Goal: Transaction & Acquisition: Book appointment/travel/reservation

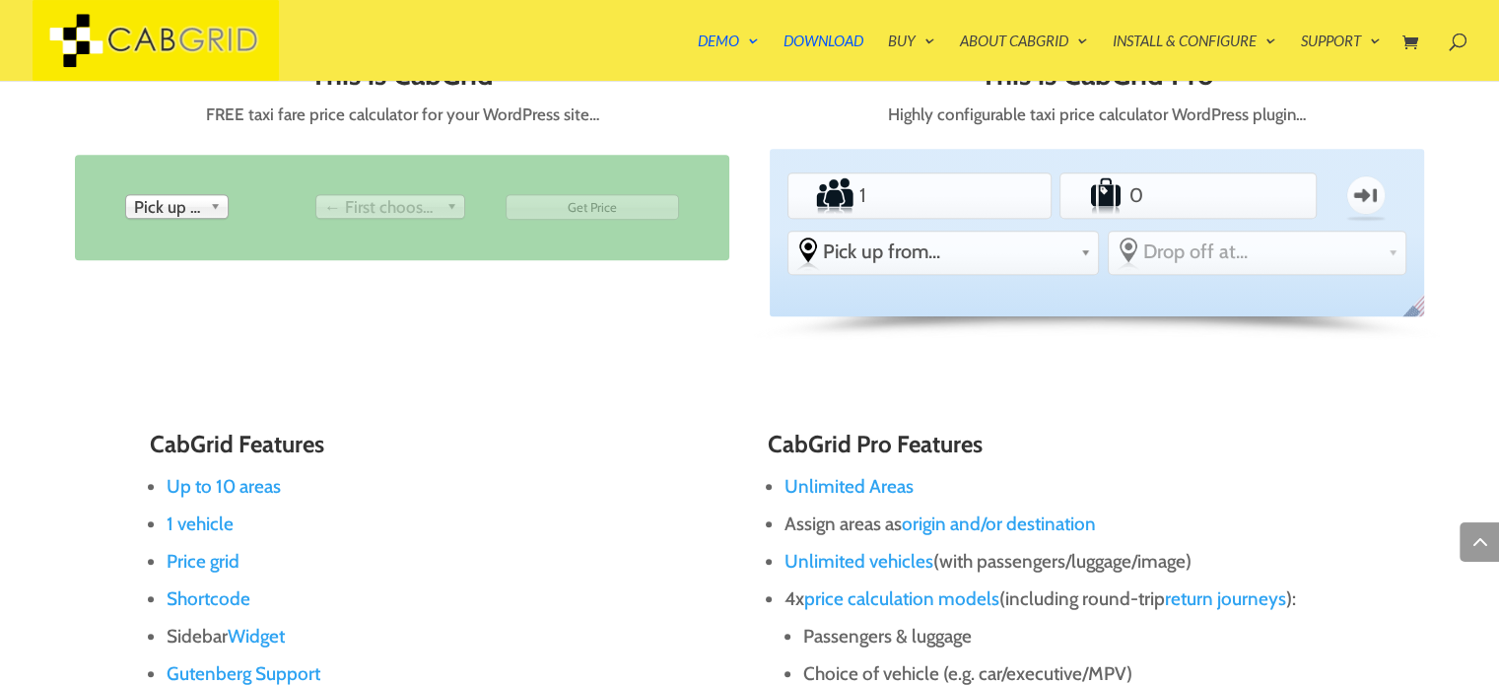
scroll to position [969, 0]
click at [938, 200] on input "1" at bounding box center [918, 195] width 128 height 39
click at [1200, 201] on input "0" at bounding box center [1187, 195] width 125 height 39
click at [942, 244] on span "Pick up from..." at bounding box center [948, 252] width 250 height 24
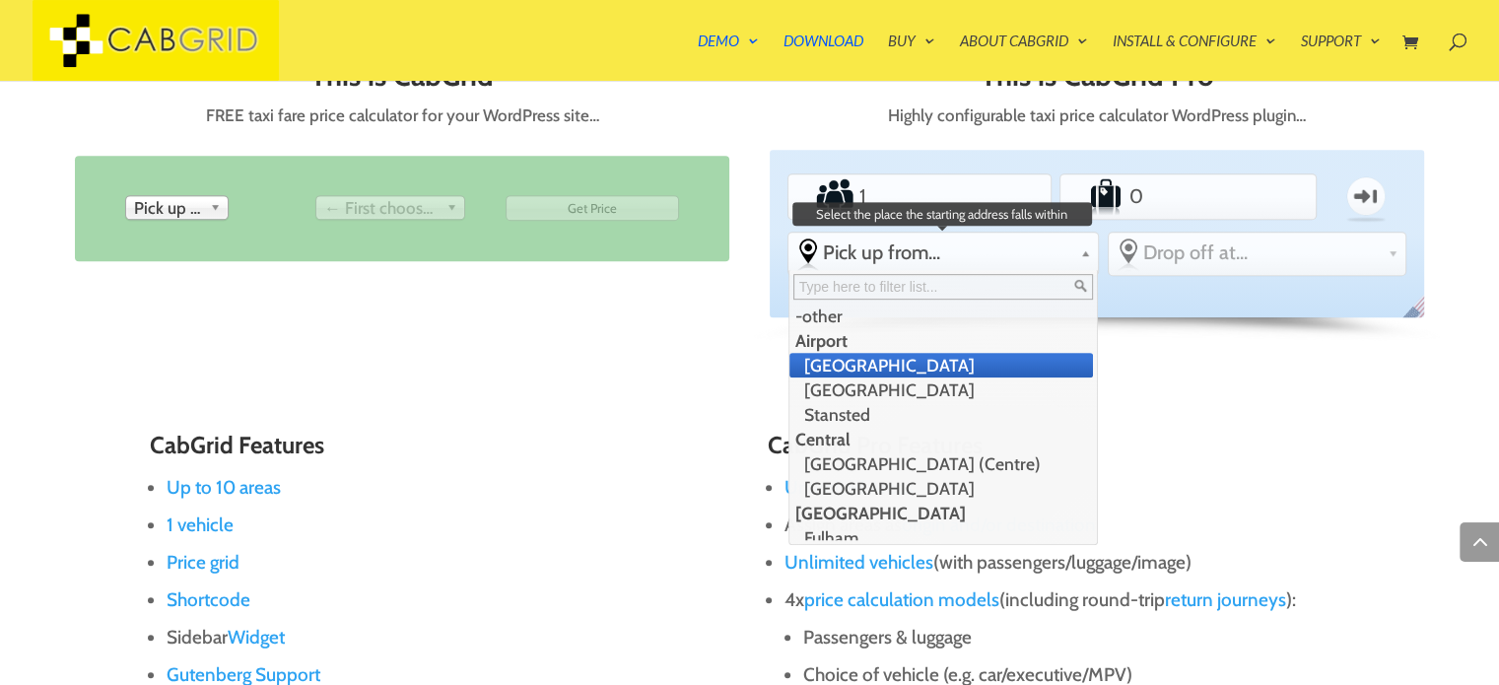
click at [899, 373] on li "Gatwick Airport" at bounding box center [941, 365] width 305 height 25
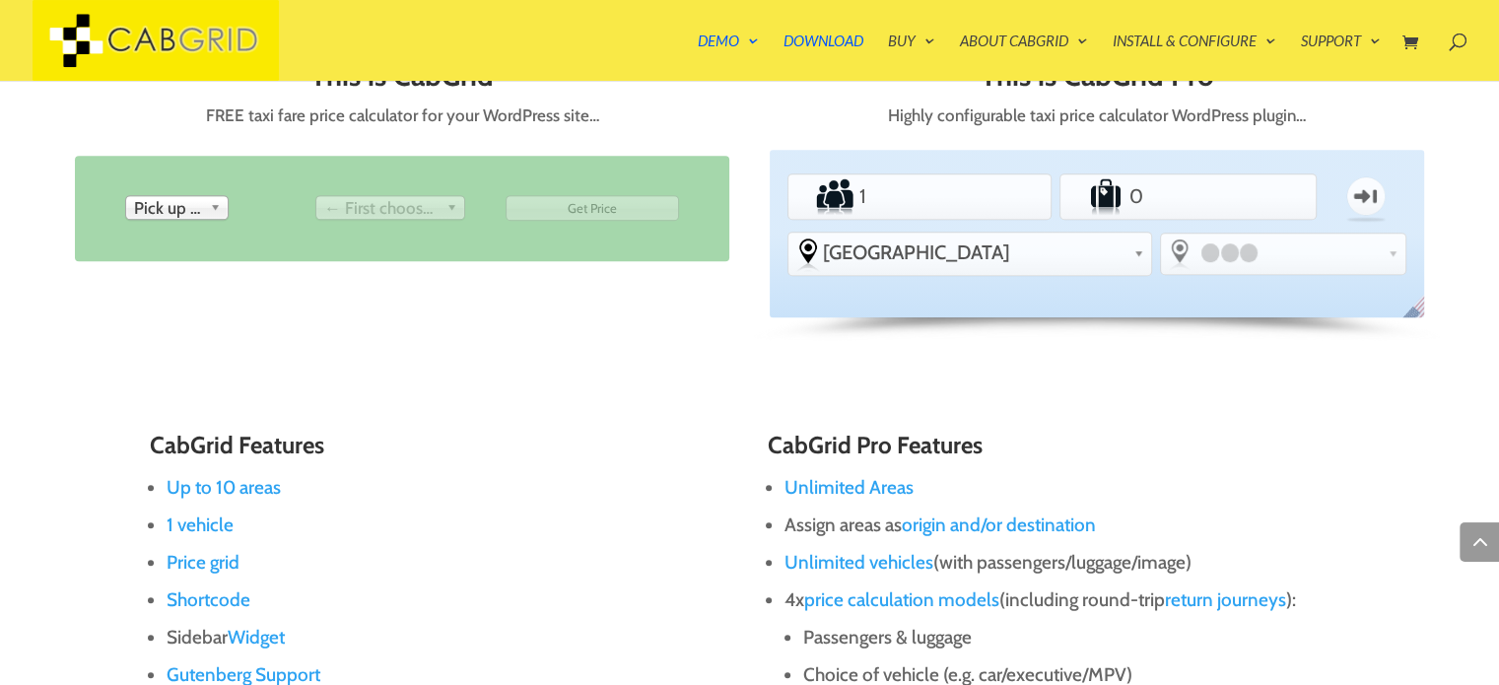
click at [1220, 259] on div at bounding box center [1229, 252] width 69 height 22
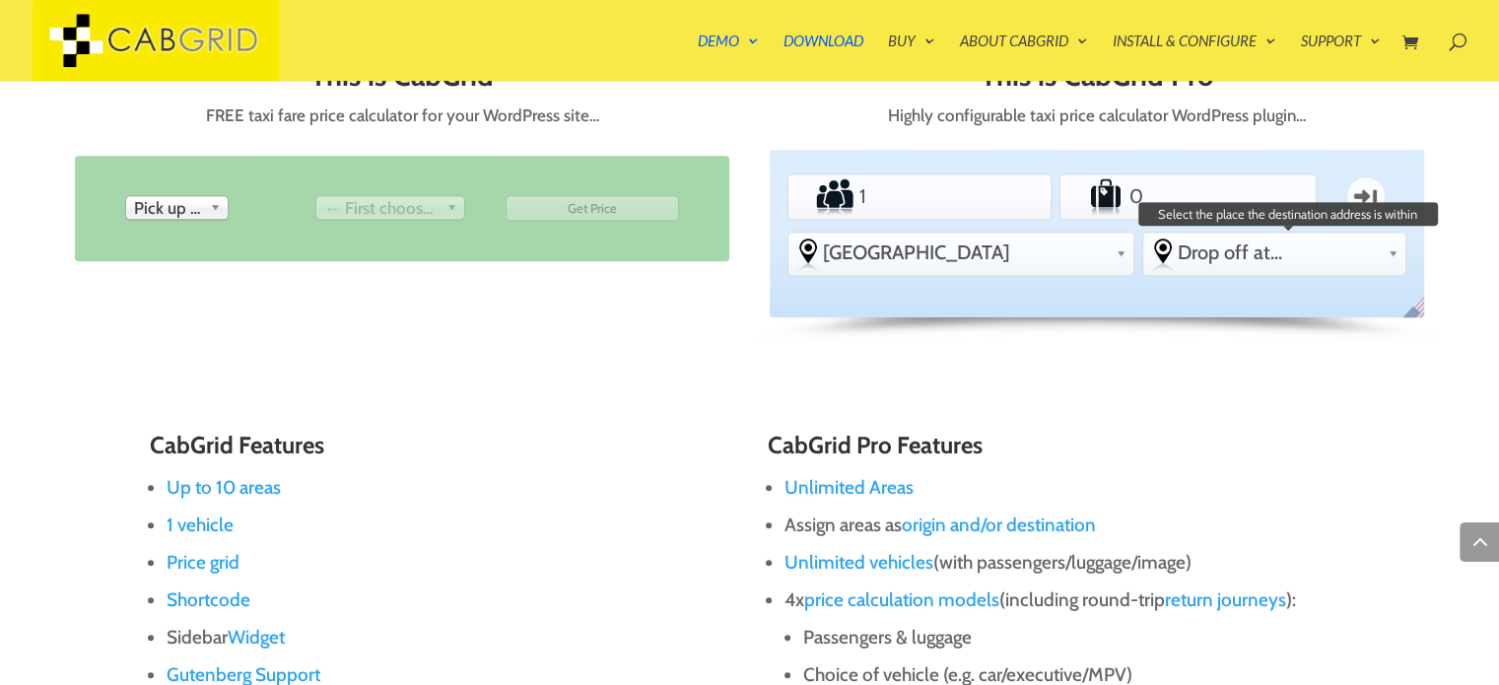
click at [1220, 259] on span "Drop off at..." at bounding box center [1279, 252] width 202 height 24
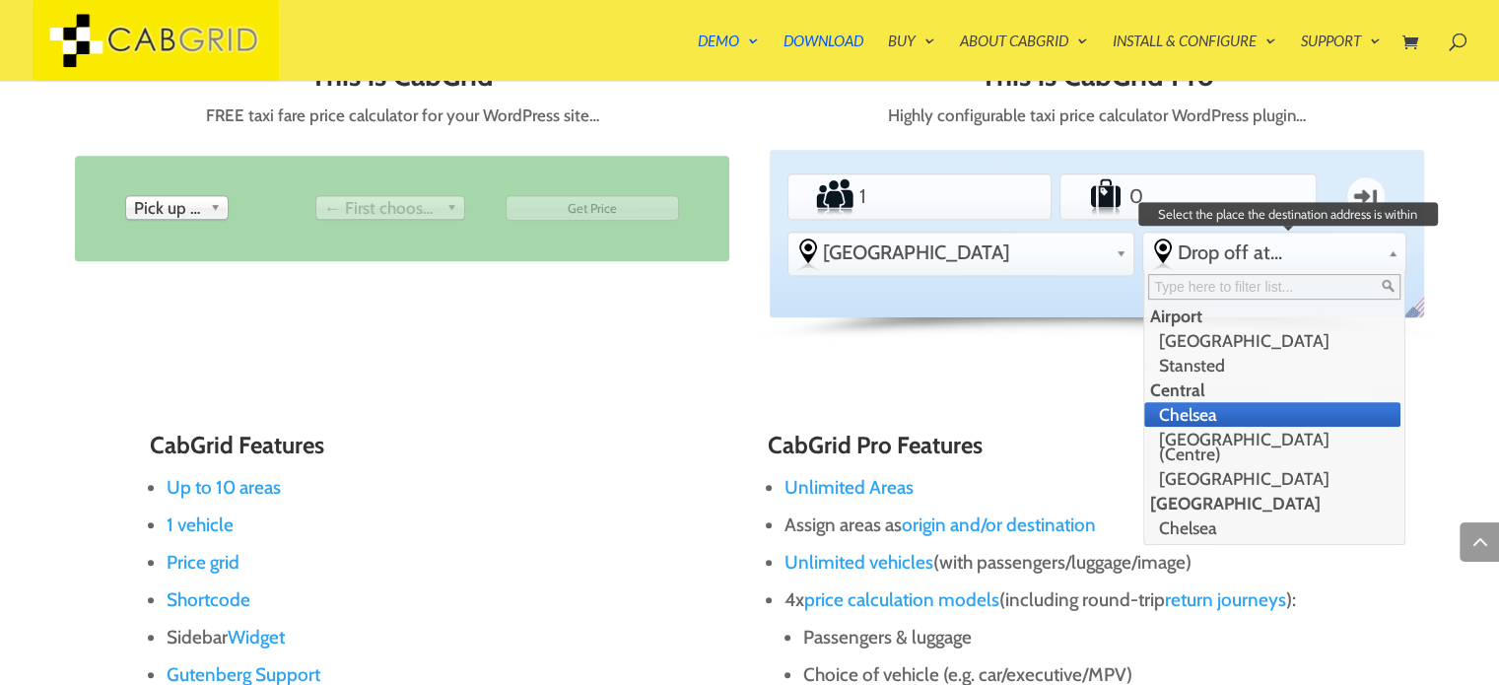
click at [1194, 427] on li "London (Centre)" at bounding box center [1272, 446] width 256 height 39
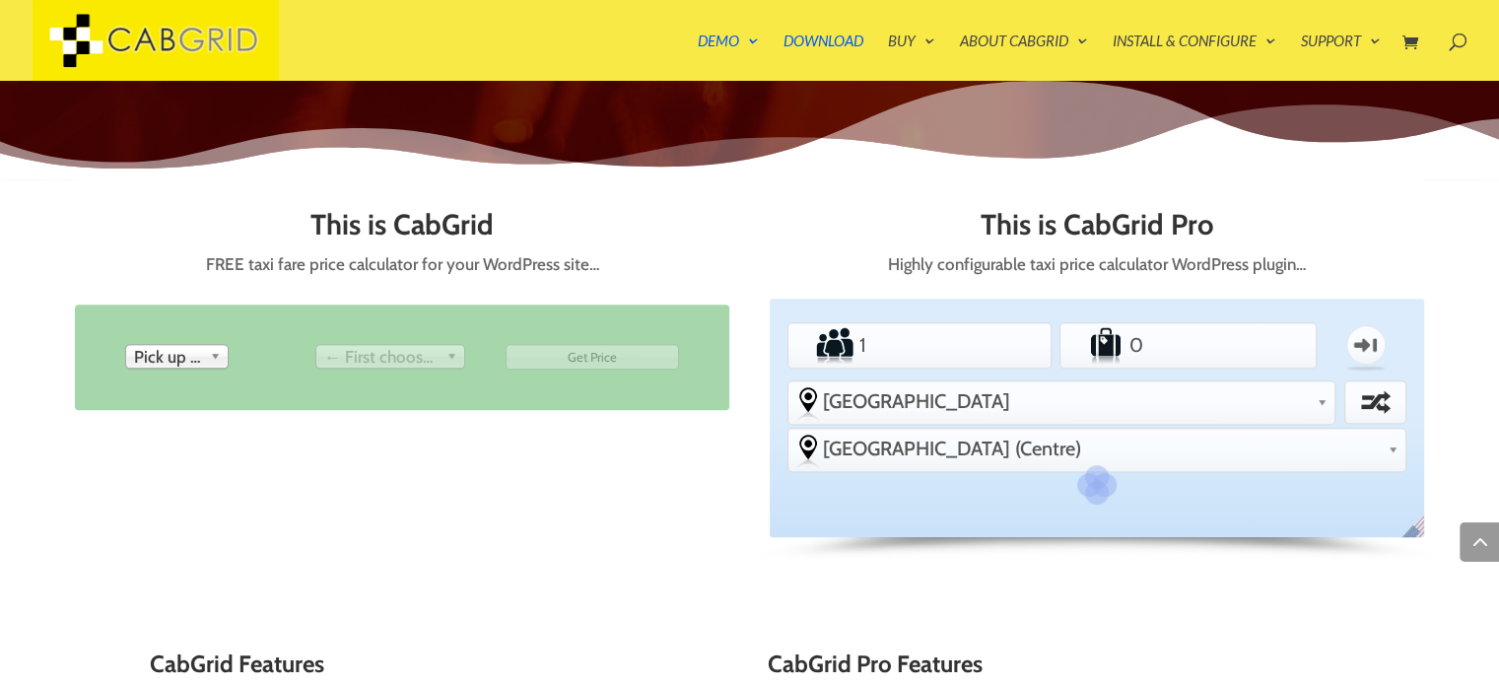
scroll to position [814, 0]
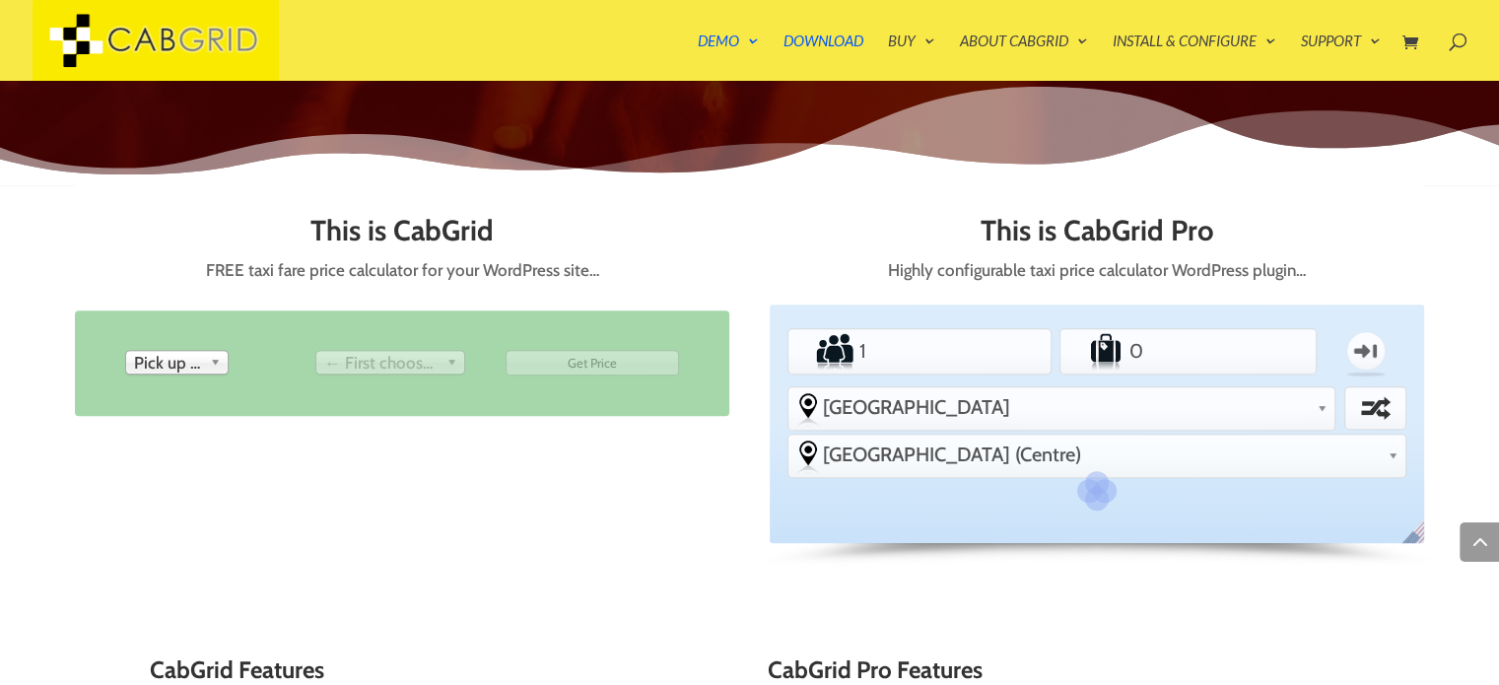
type input "0"
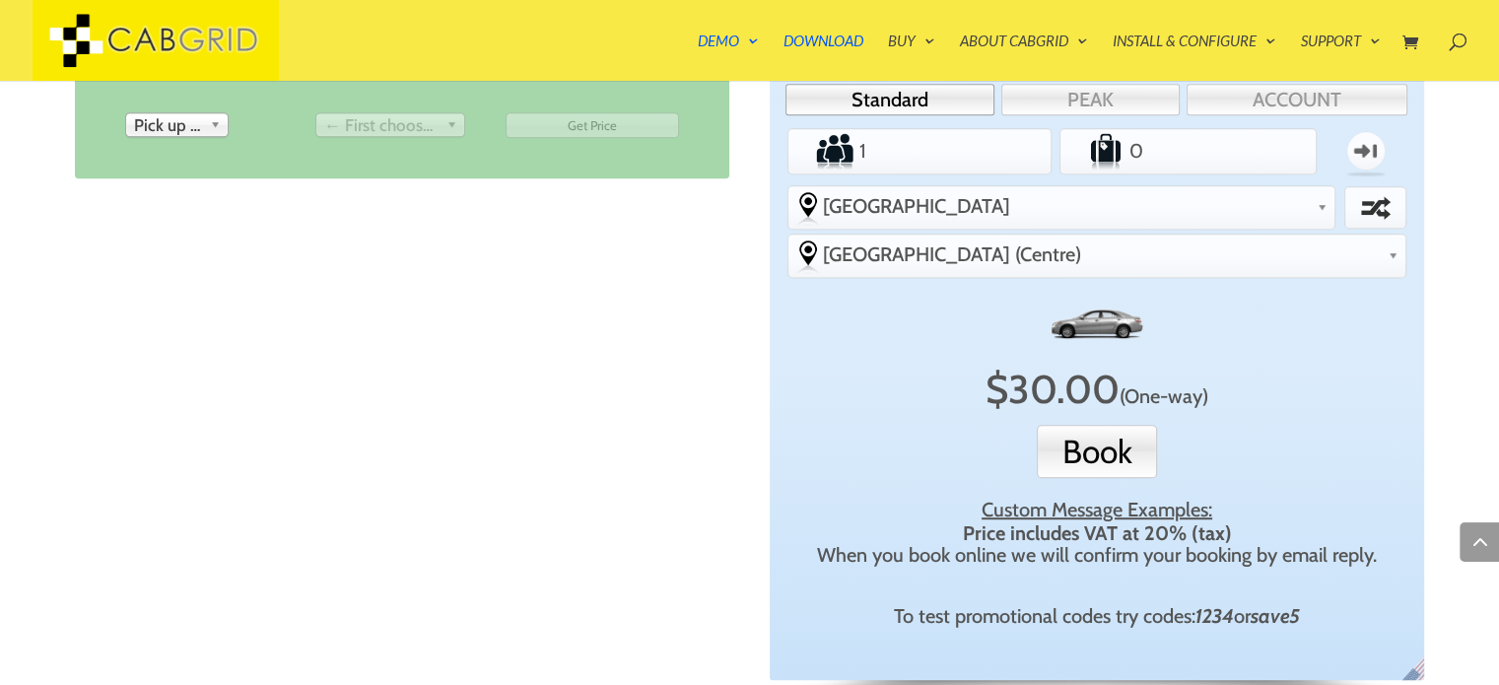
scroll to position [1052, 0]
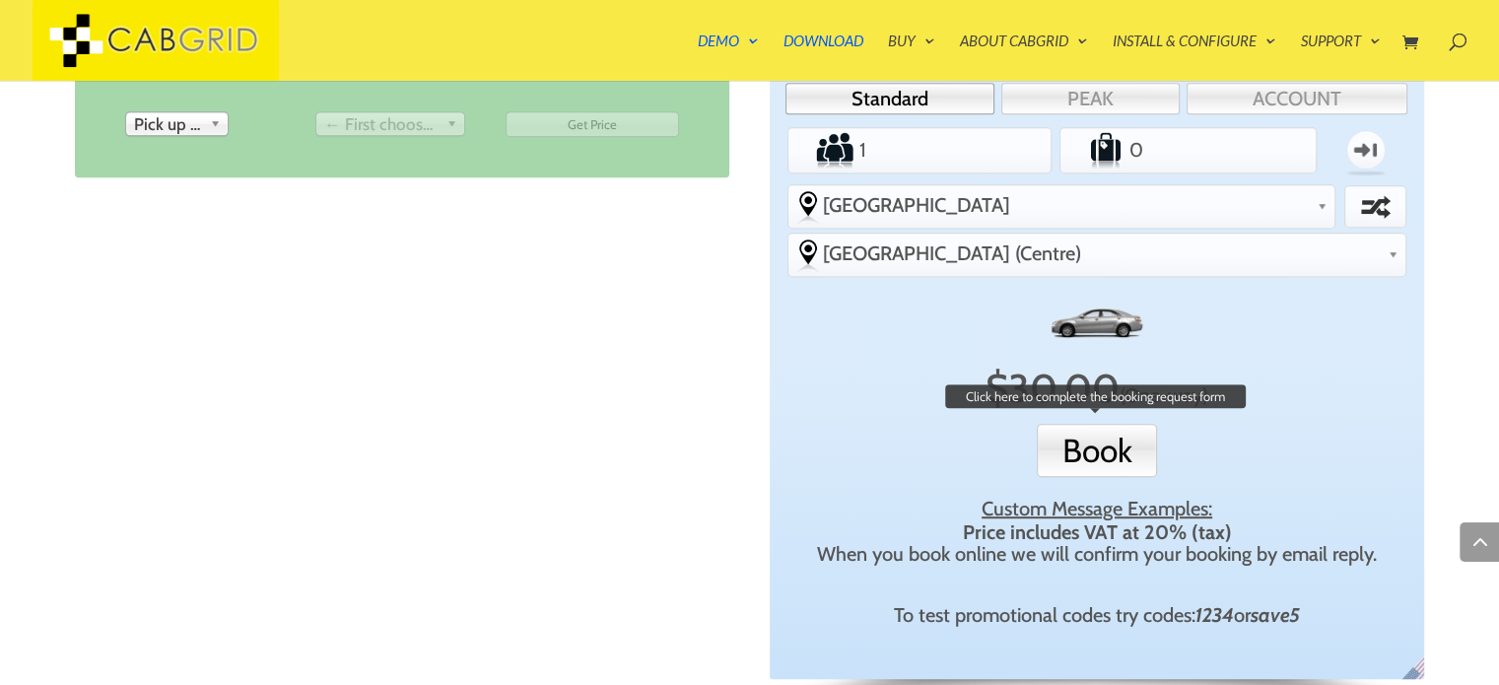
click at [1098, 424] on button "Book" at bounding box center [1097, 450] width 120 height 53
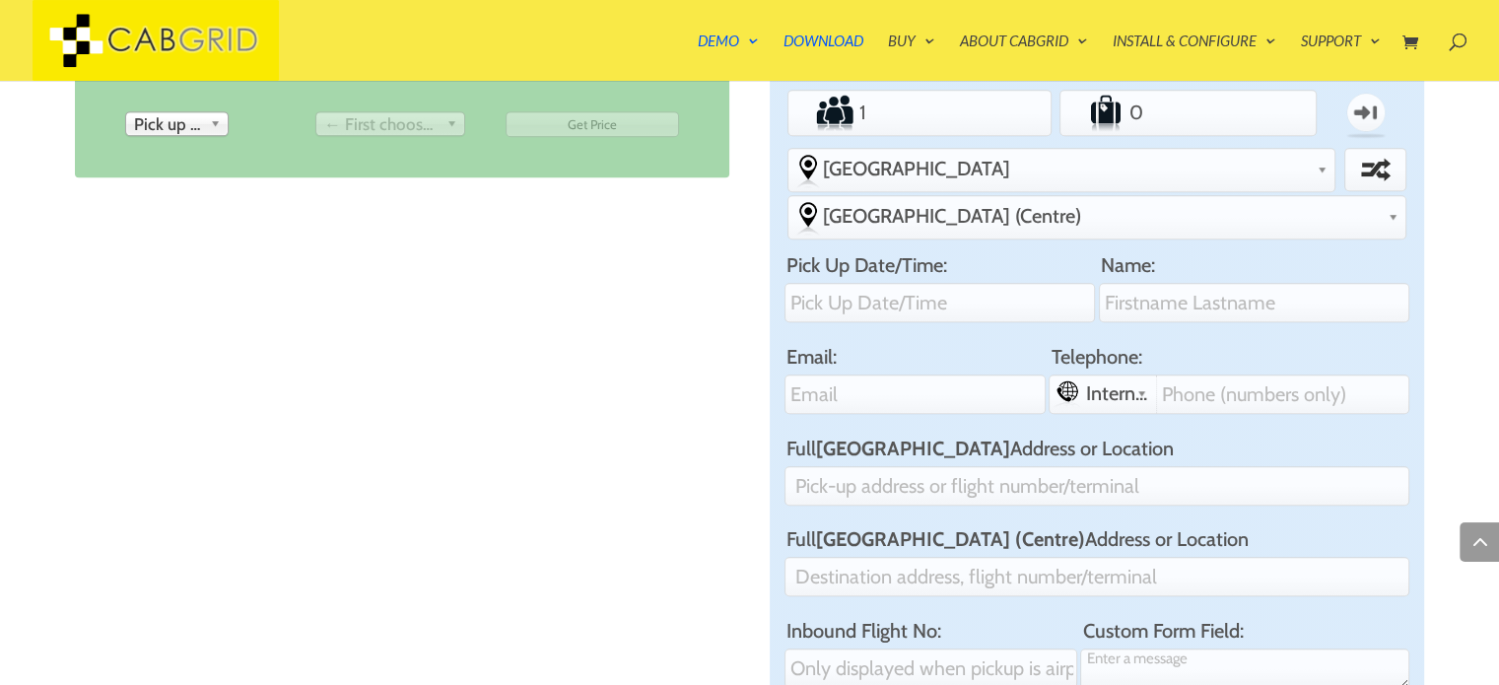
click at [1106, 437] on label "Full Gatwick Airport Address or Location" at bounding box center [1096, 449] width 625 height 24
click at [1106, 466] on input "Full Gatwick Airport Address or Location" at bounding box center [1096, 485] width 625 height 39
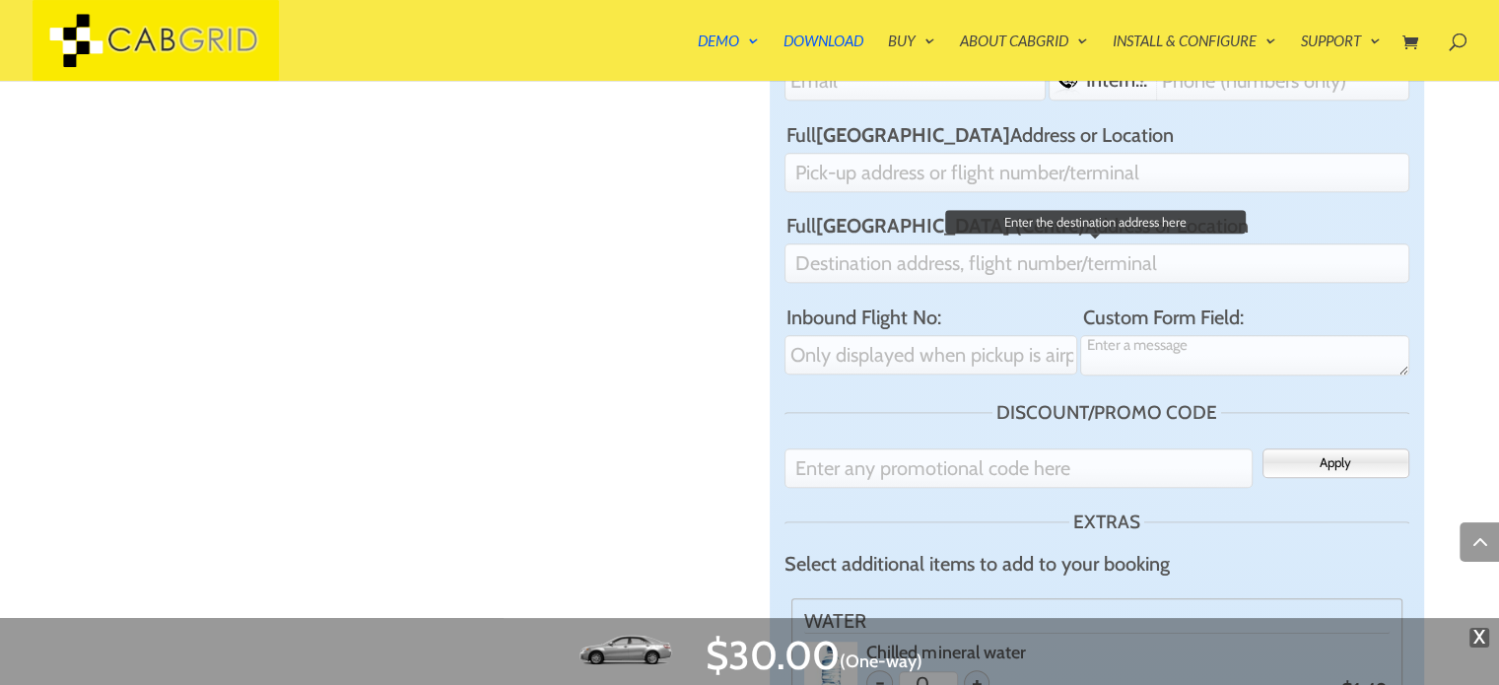
scroll to position [1368, 0]
click at [858, 241] on input "Full London (Centre) Address or Location" at bounding box center [1096, 260] width 625 height 39
click at [895, 151] on input "Full Gatwick Airport Address or Location" at bounding box center [1096, 170] width 625 height 39
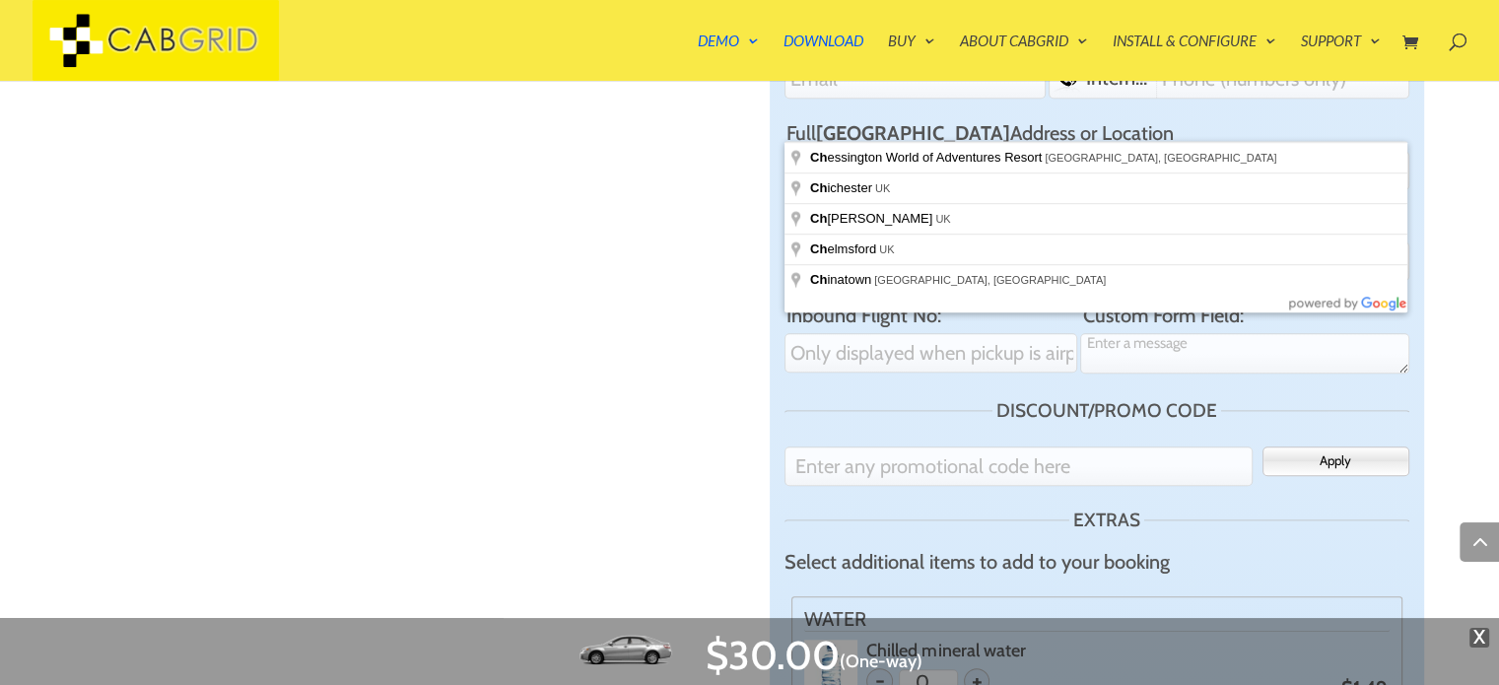
type input "ch"
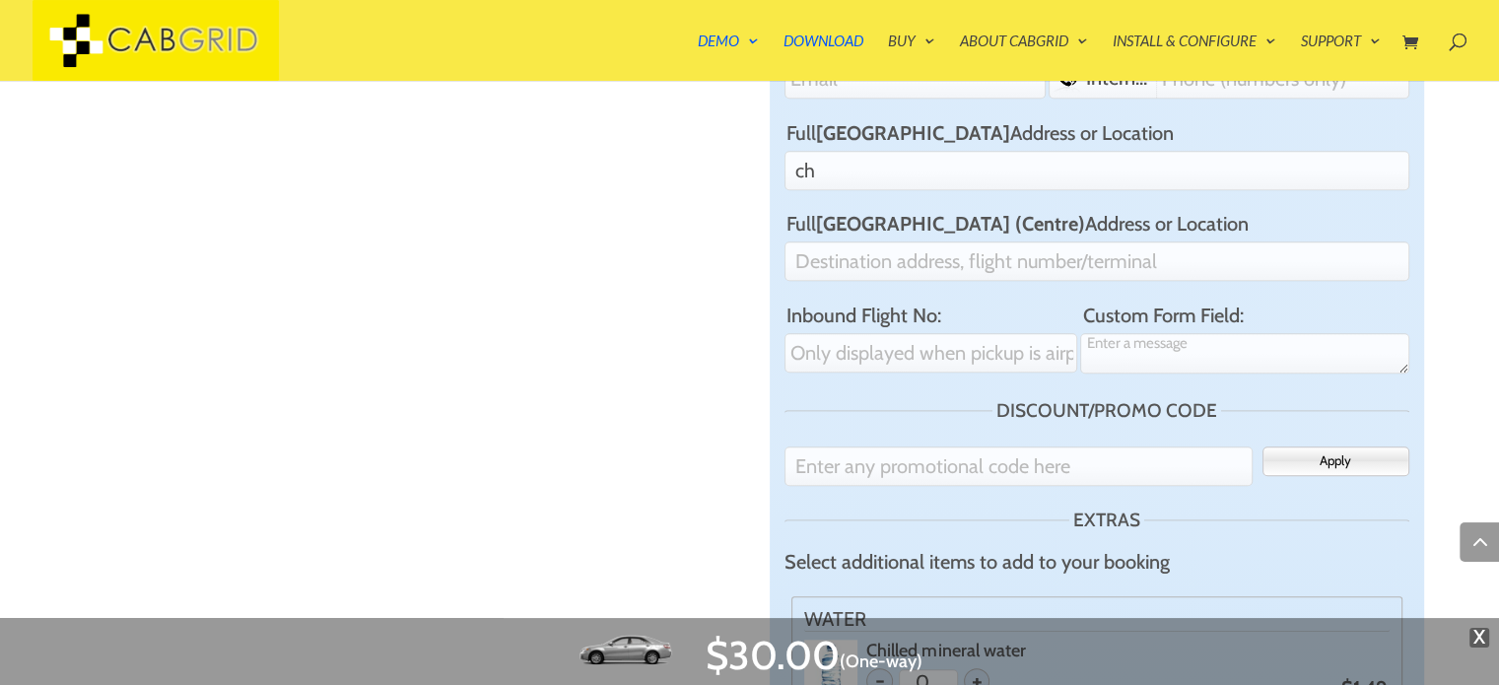
click at [698, 196] on div "This is CabGrid FREE taxi fare price calculator for your WordPress site… From P…" at bounding box center [749, 433] width 1349 height 1605
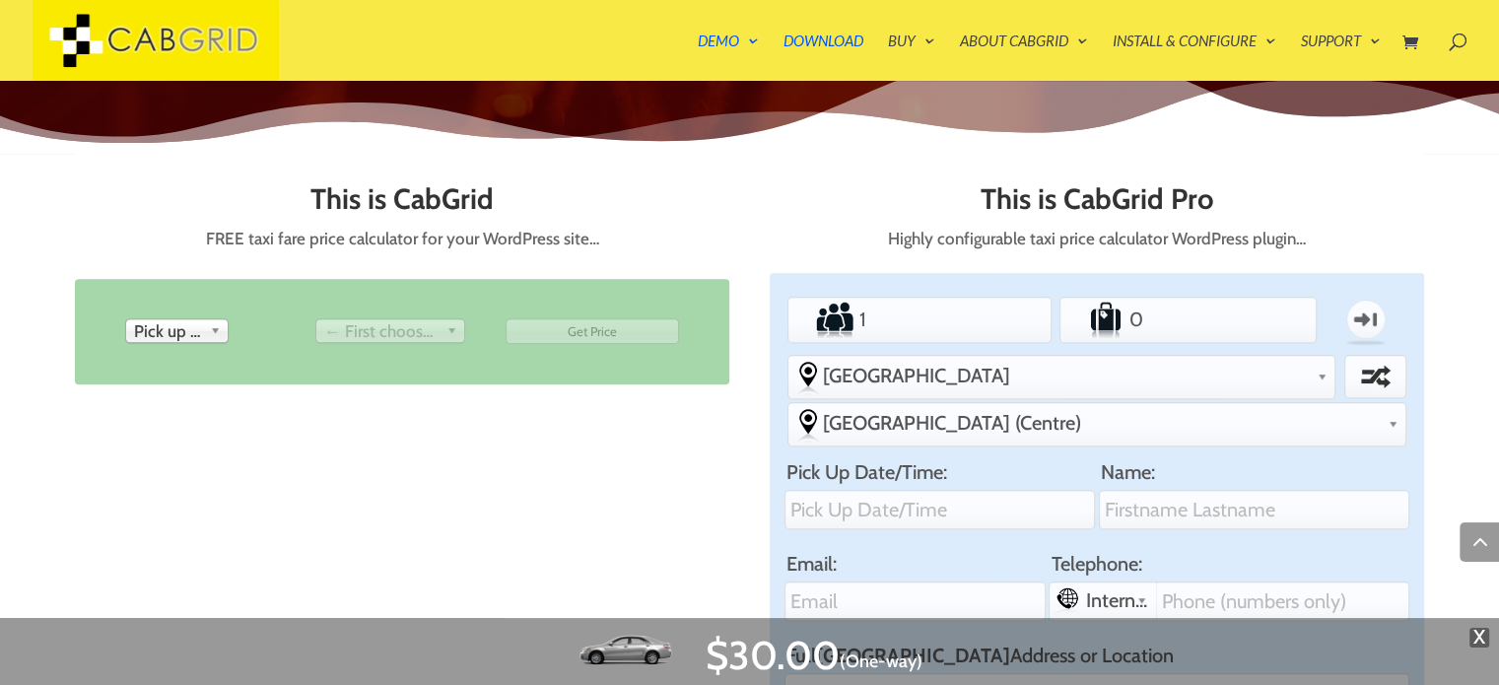
scroll to position [824, 0]
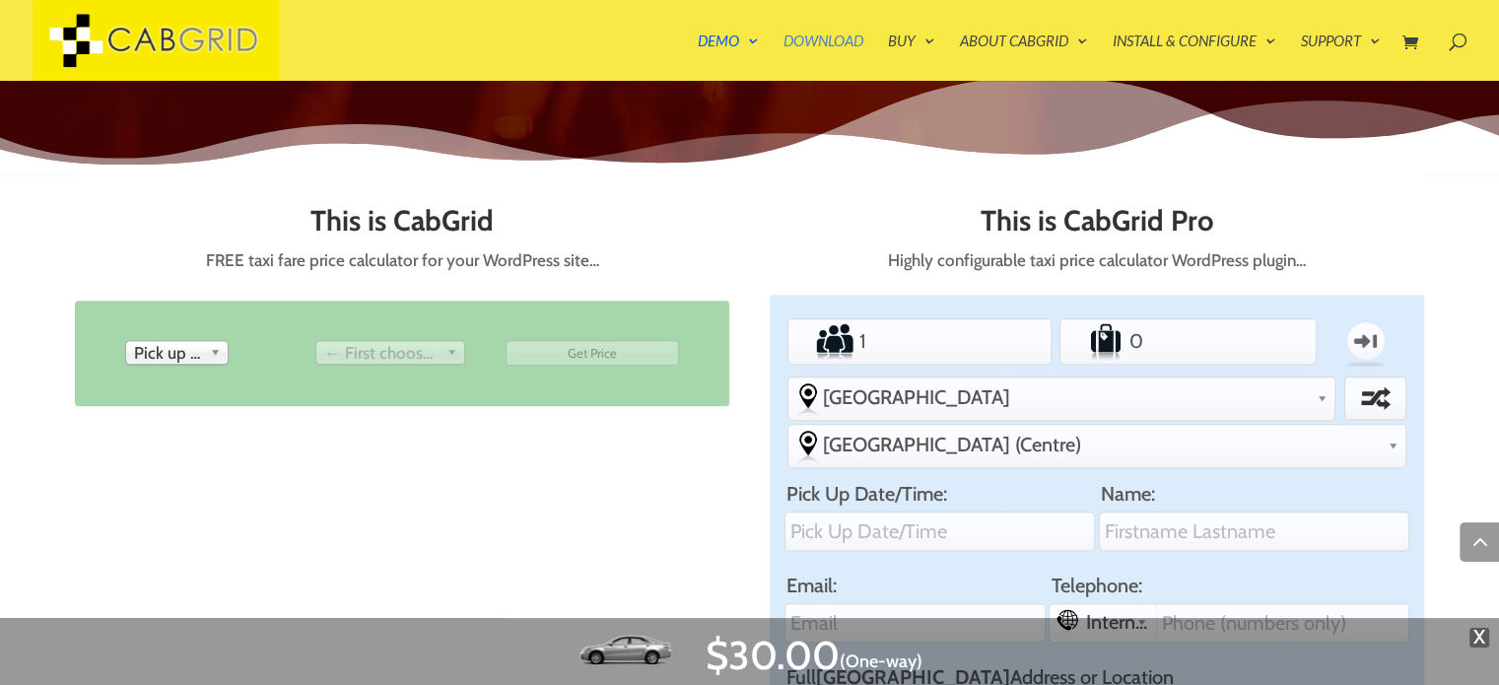
click at [853, 39] on link "Download" at bounding box center [823, 57] width 80 height 47
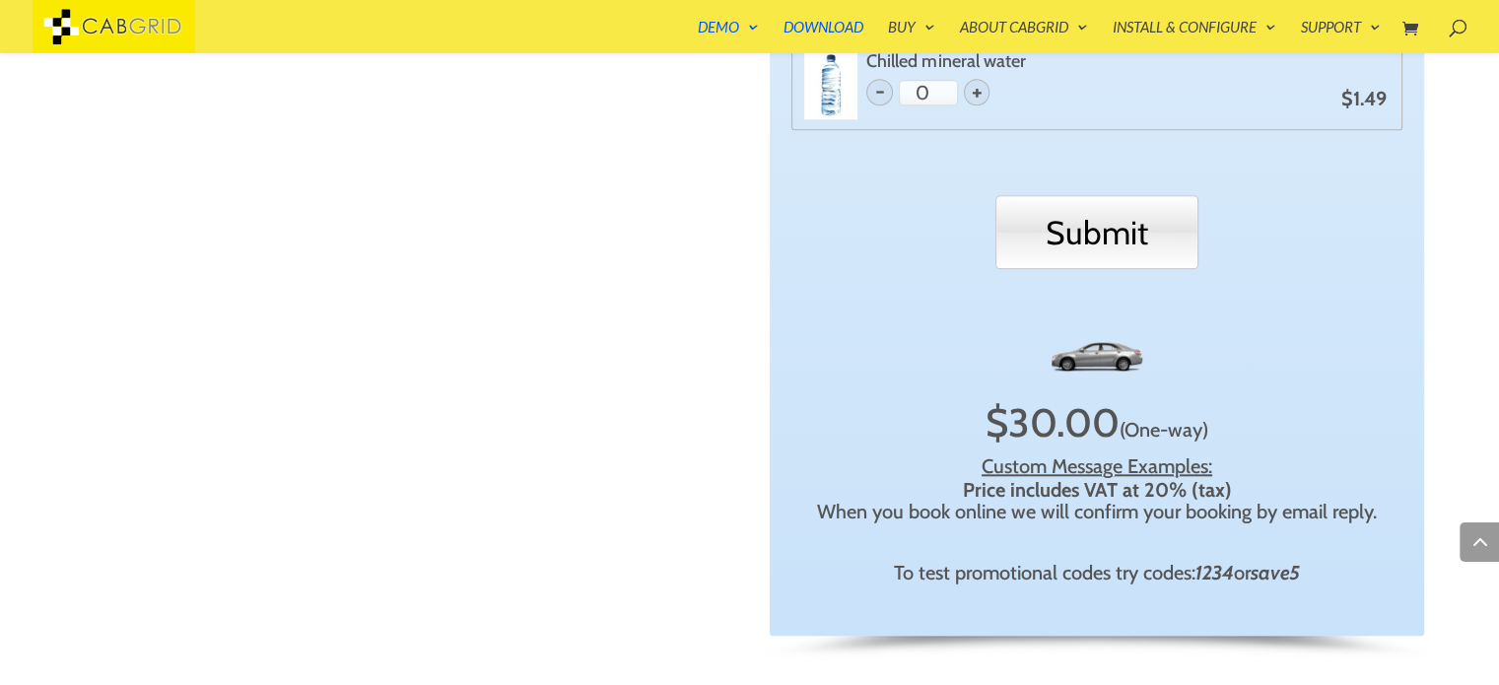
scroll to position [1928, 0]
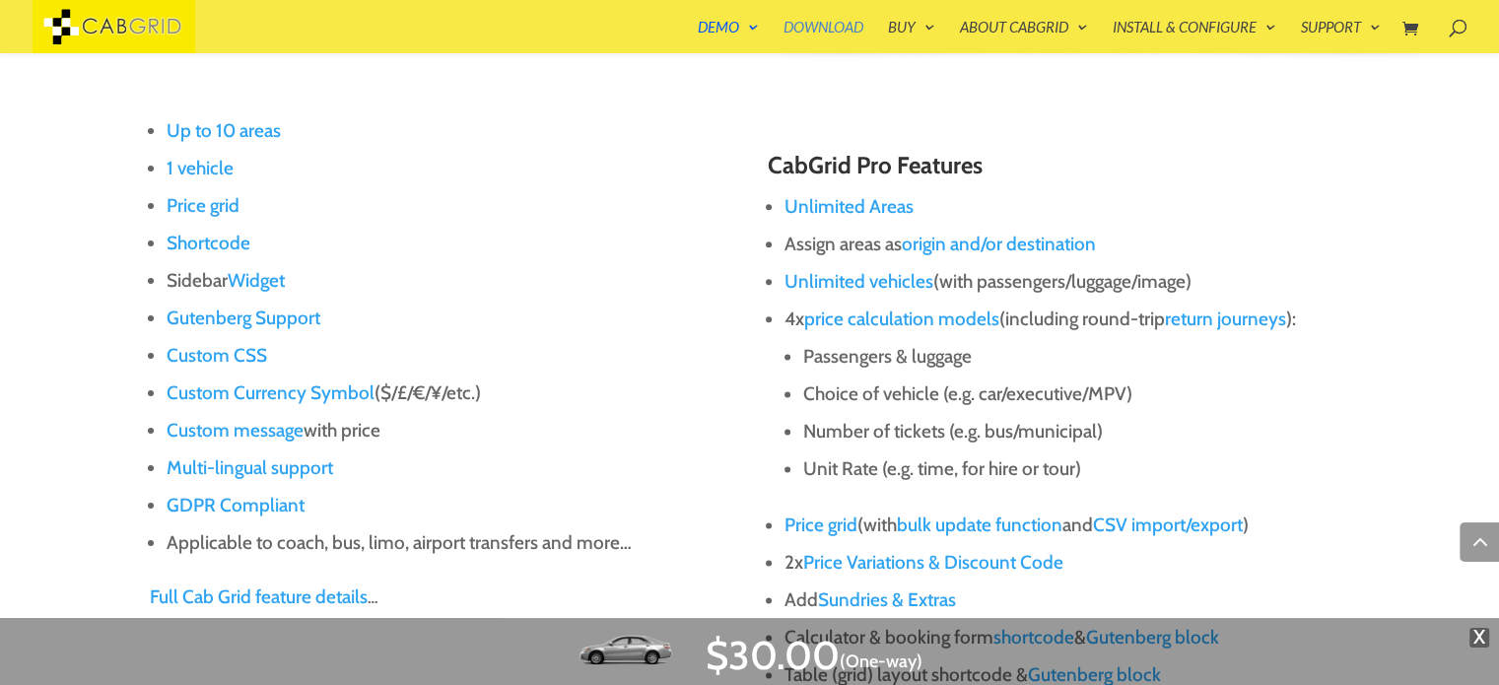
click at [828, 22] on link "Download" at bounding box center [823, 37] width 80 height 34
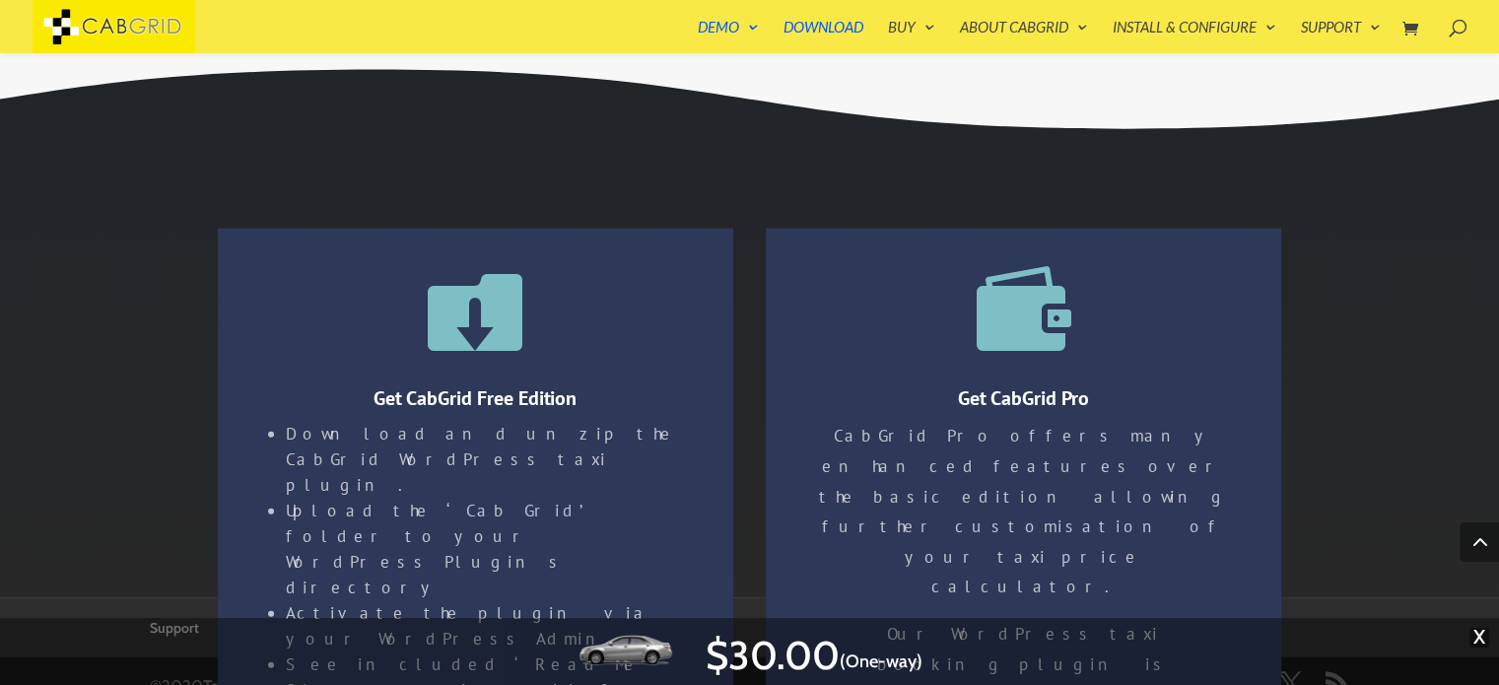
scroll to position [4600, 0]
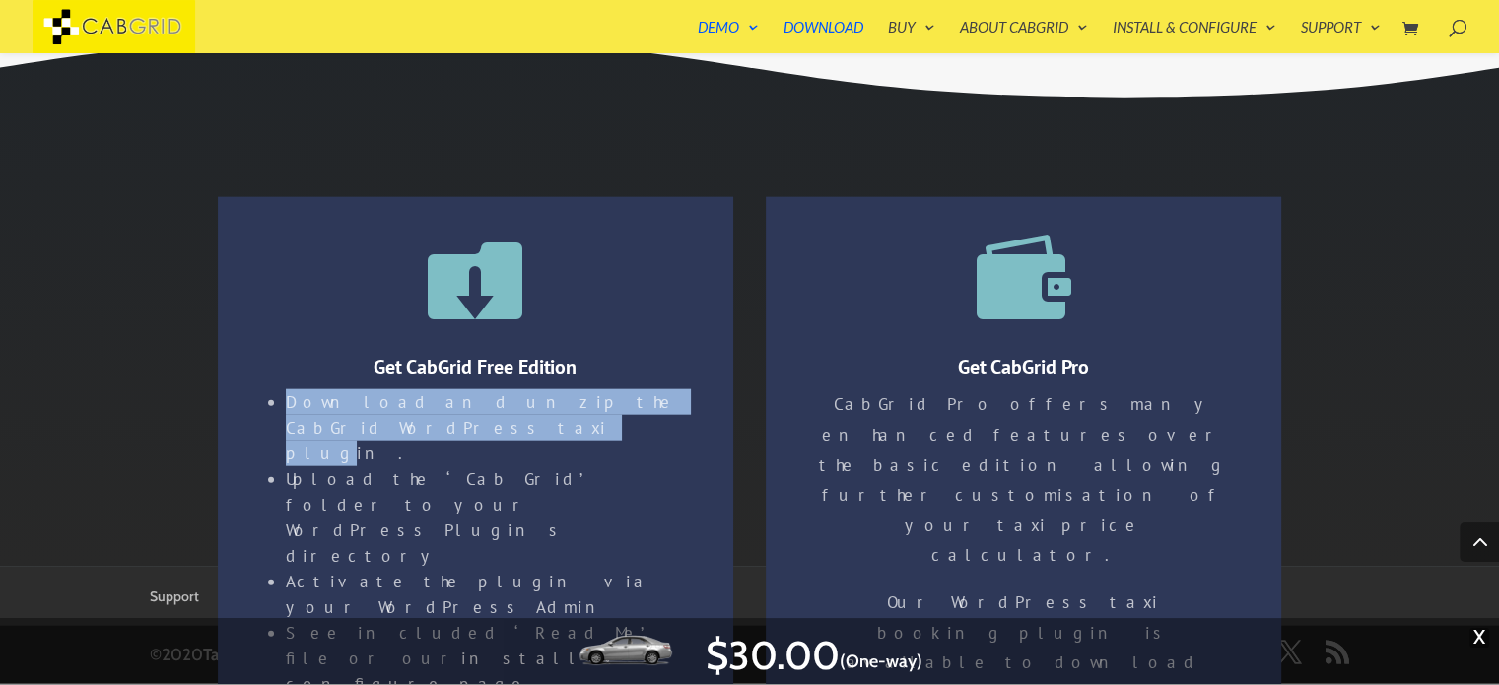
drag, startPoint x: 278, startPoint y: 407, endPoint x: 316, endPoint y: 423, distance: 41.5
click at [316, 423] on ul "Download and unzip the CabGrid WordPress taxi plugin. Upload the ‘Cab Grid’ fol…" at bounding box center [475, 554] width 413 height 330
click at [311, 647] on link "install & configure page" at bounding box center [447, 670] width 322 height 47
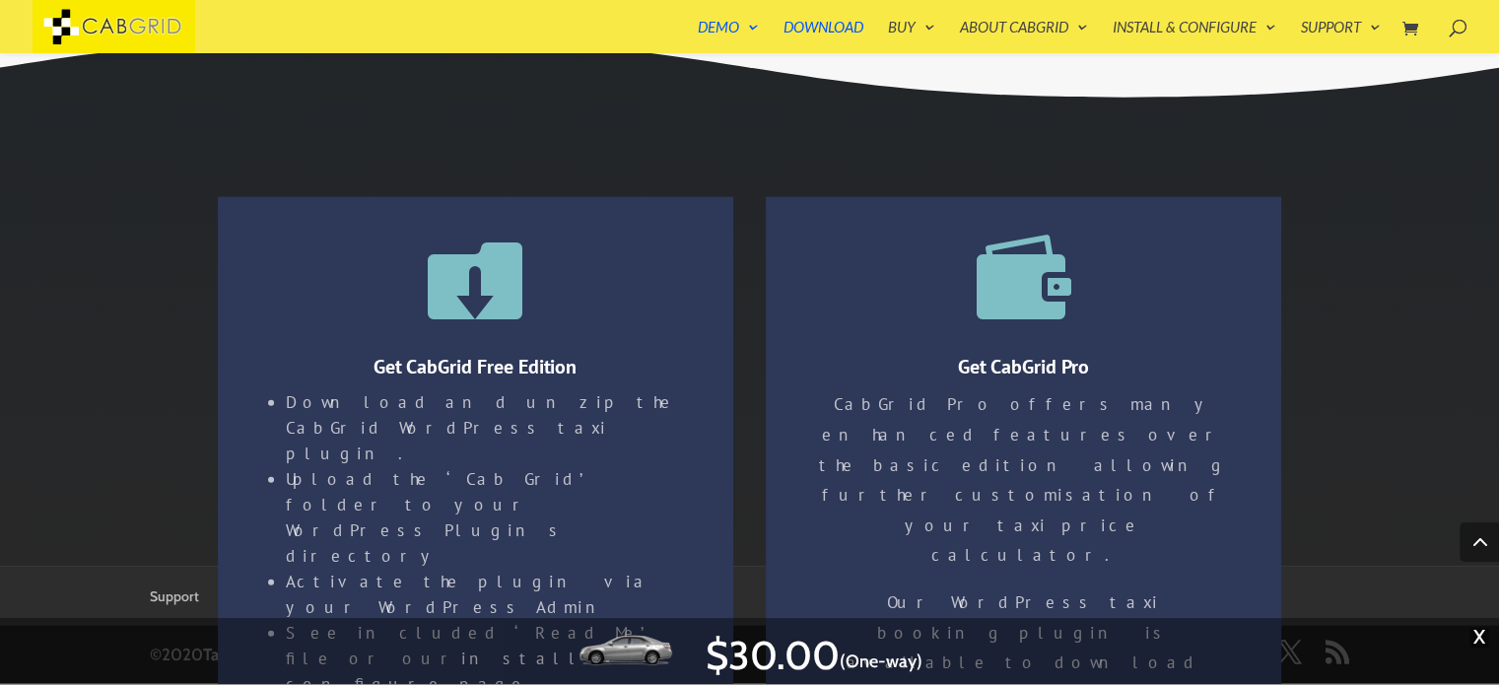
click at [1472, 641] on span "X" at bounding box center [1479, 638] width 20 height 20
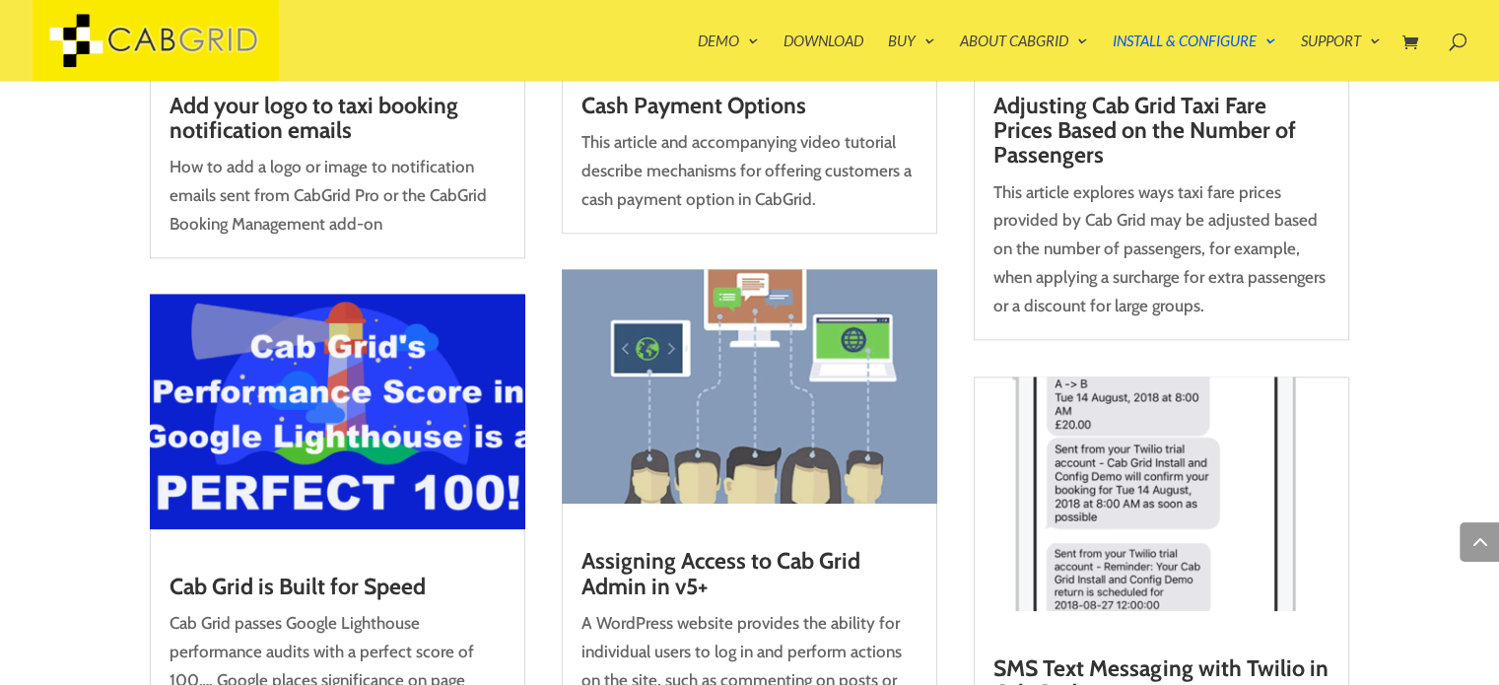
scroll to position [2189, 0]
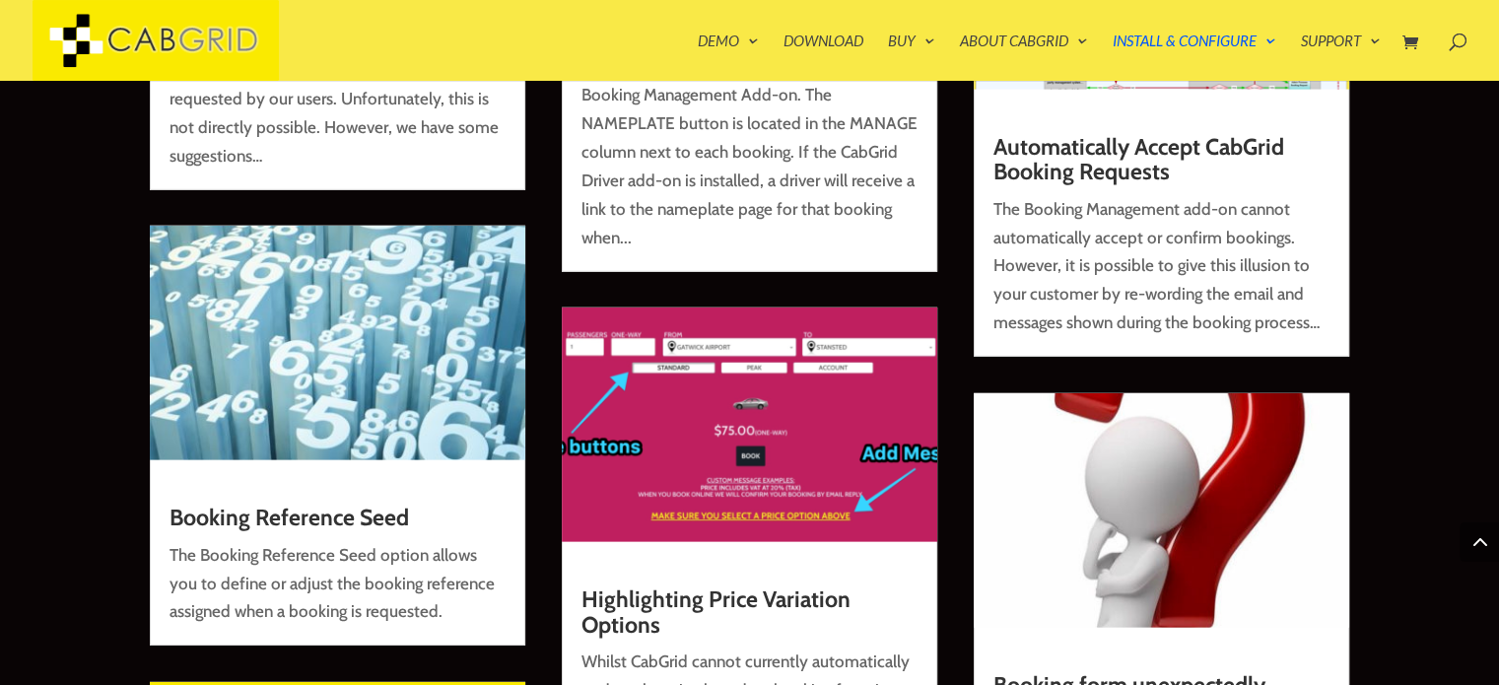
scroll to position [5775, 0]
click at [199, 33] on img at bounding box center [156, 40] width 246 height 81
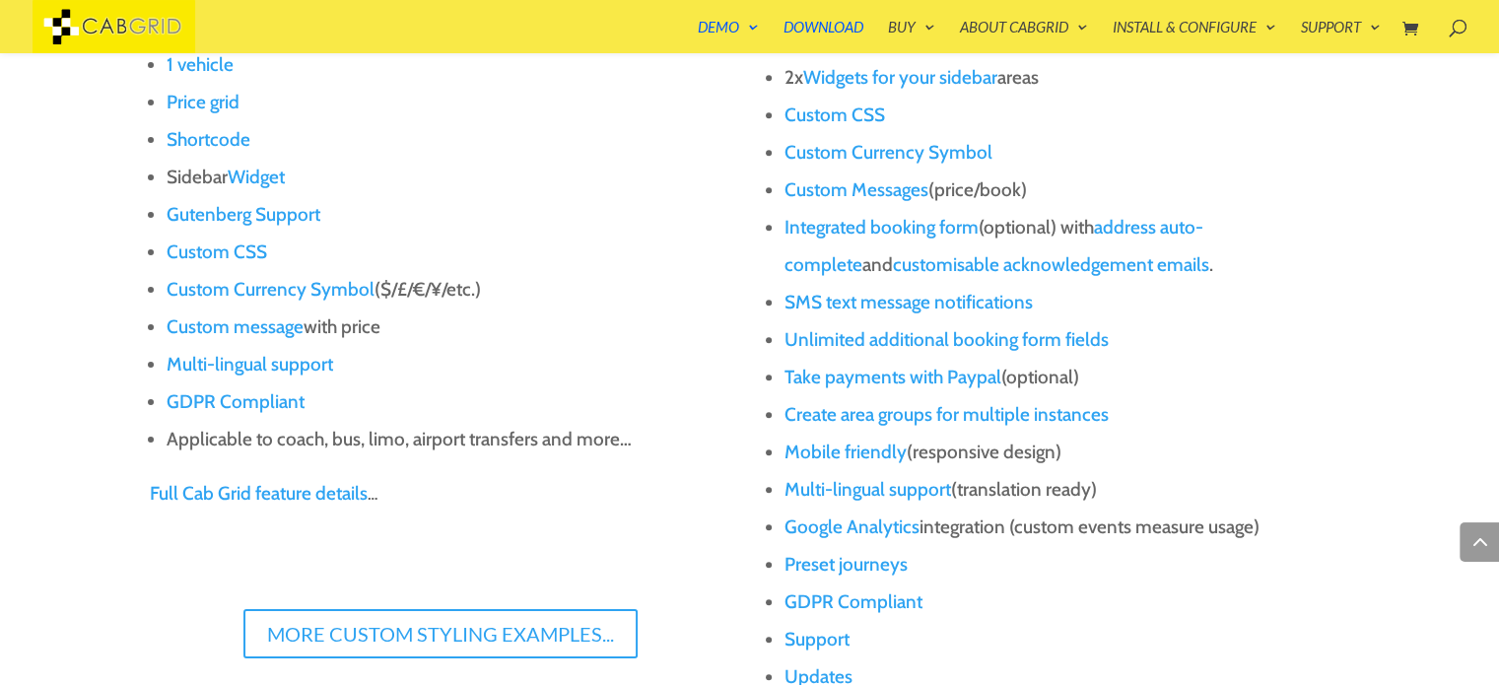
scroll to position [1856, 0]
